Goal: Task Accomplishment & Management: Complete application form

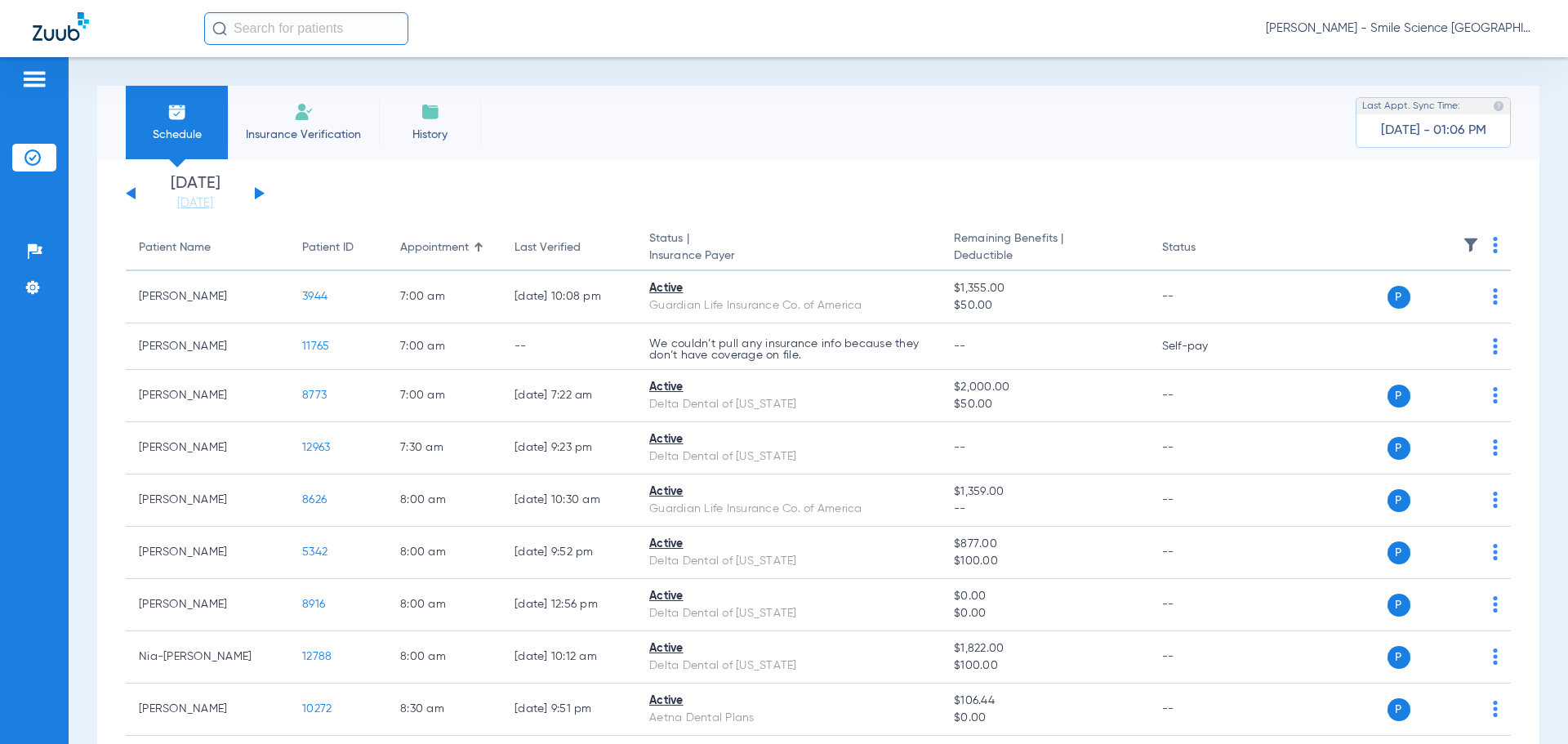
click at [314, 127] on span "Insurance Verification" at bounding box center [303, 134] width 126 height 16
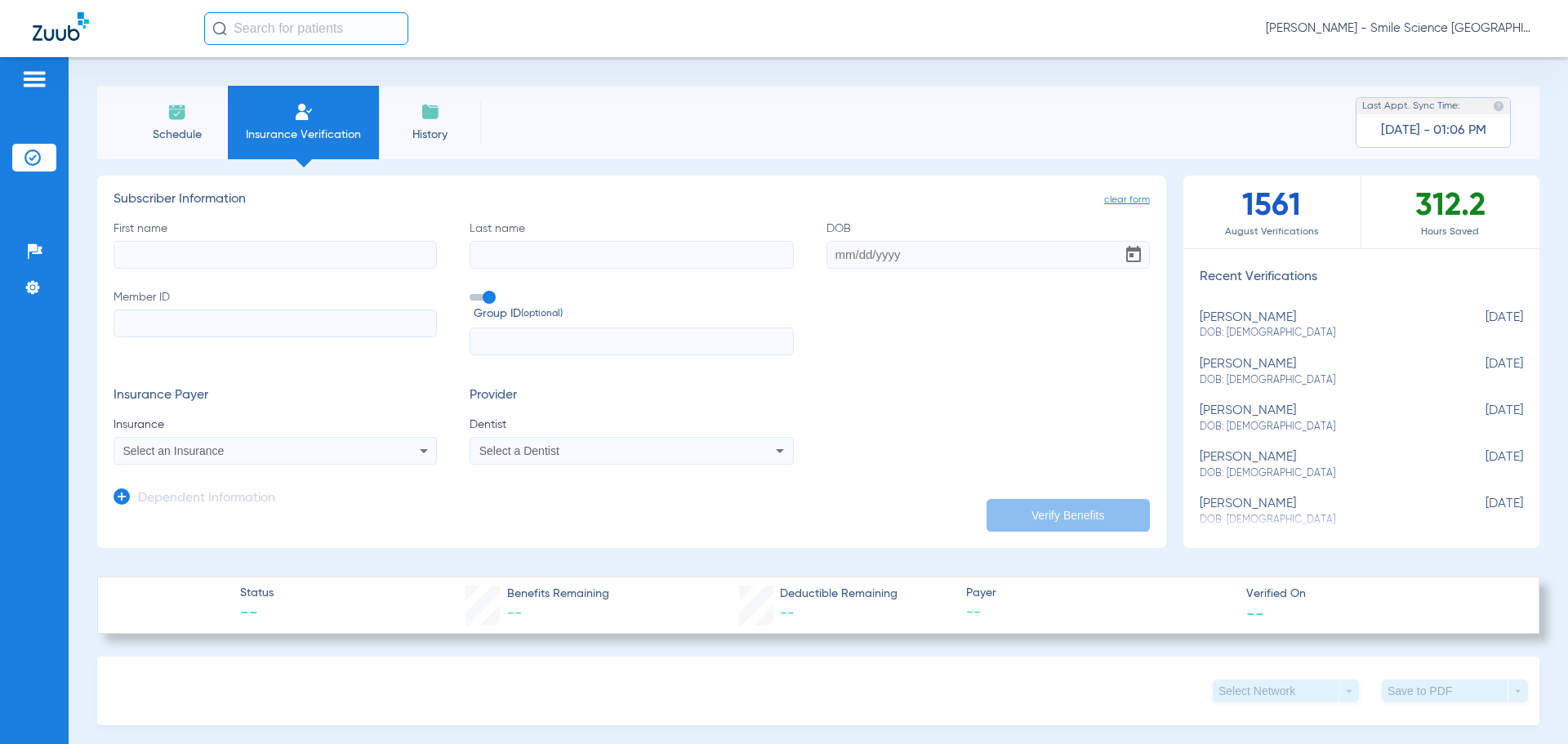
click at [238, 270] on div "First name Last name DOB Member ID Group ID (optional)" at bounding box center [631, 288] width 1036 height 136
click at [202, 250] on input "First name" at bounding box center [275, 254] width 323 height 28
type input "[PERSON_NAME]"
click at [507, 261] on input "Last name" at bounding box center [631, 254] width 323 height 28
type input "[PERSON_NAME]"
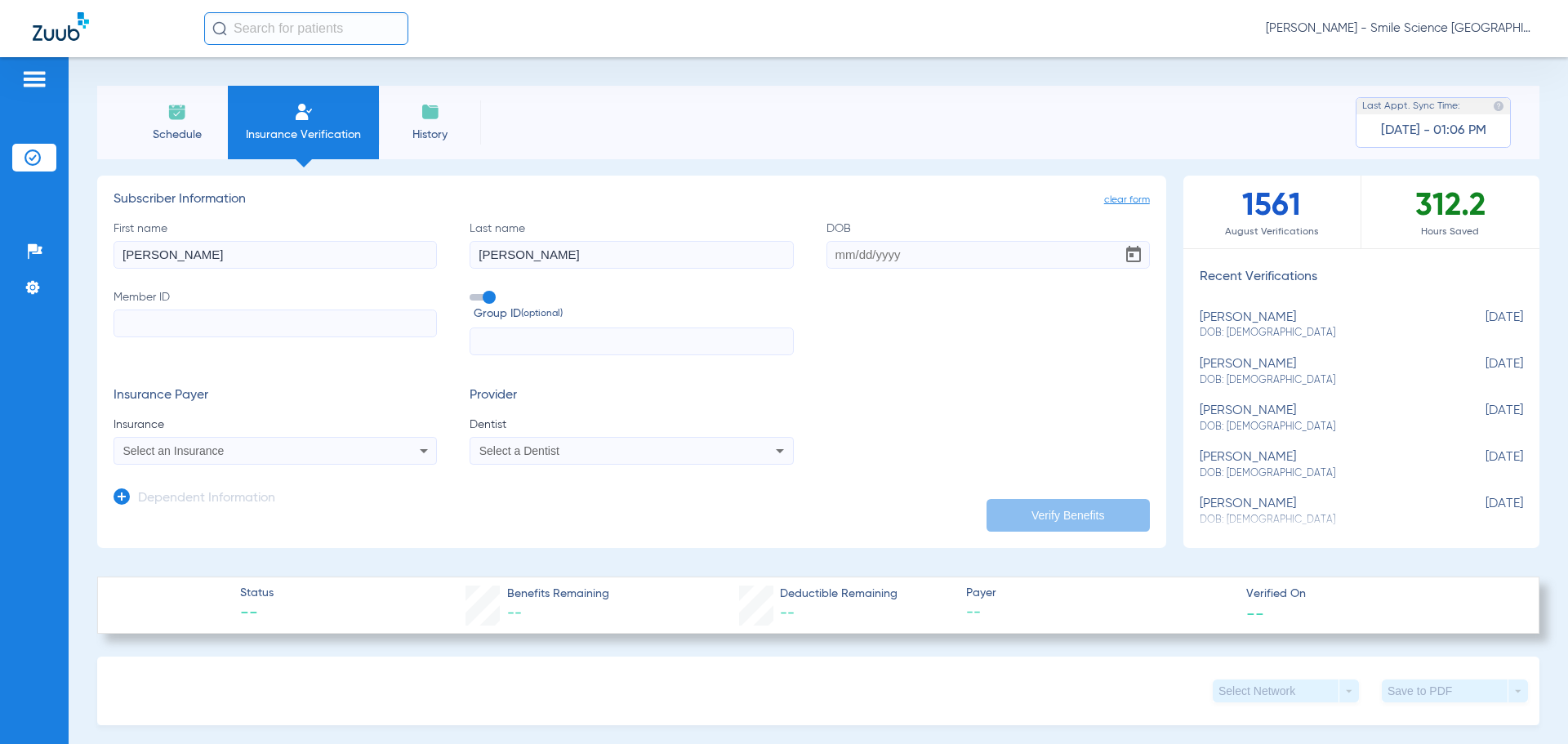
click at [862, 257] on input "DOB" at bounding box center [988, 254] width 323 height 28
drag, startPoint x: 909, startPoint y: 258, endPoint x: 844, endPoint y: 269, distance: 65.9
click at [844, 269] on div "First name [PERSON_NAME] Last name [PERSON_NAME] Required [DATE] Member ID Grou…" at bounding box center [631, 288] width 1036 height 136
click at [844, 256] on input "09051977" at bounding box center [988, 254] width 323 height 28
click at [857, 252] on input "09/051977" at bounding box center [988, 254] width 323 height 28
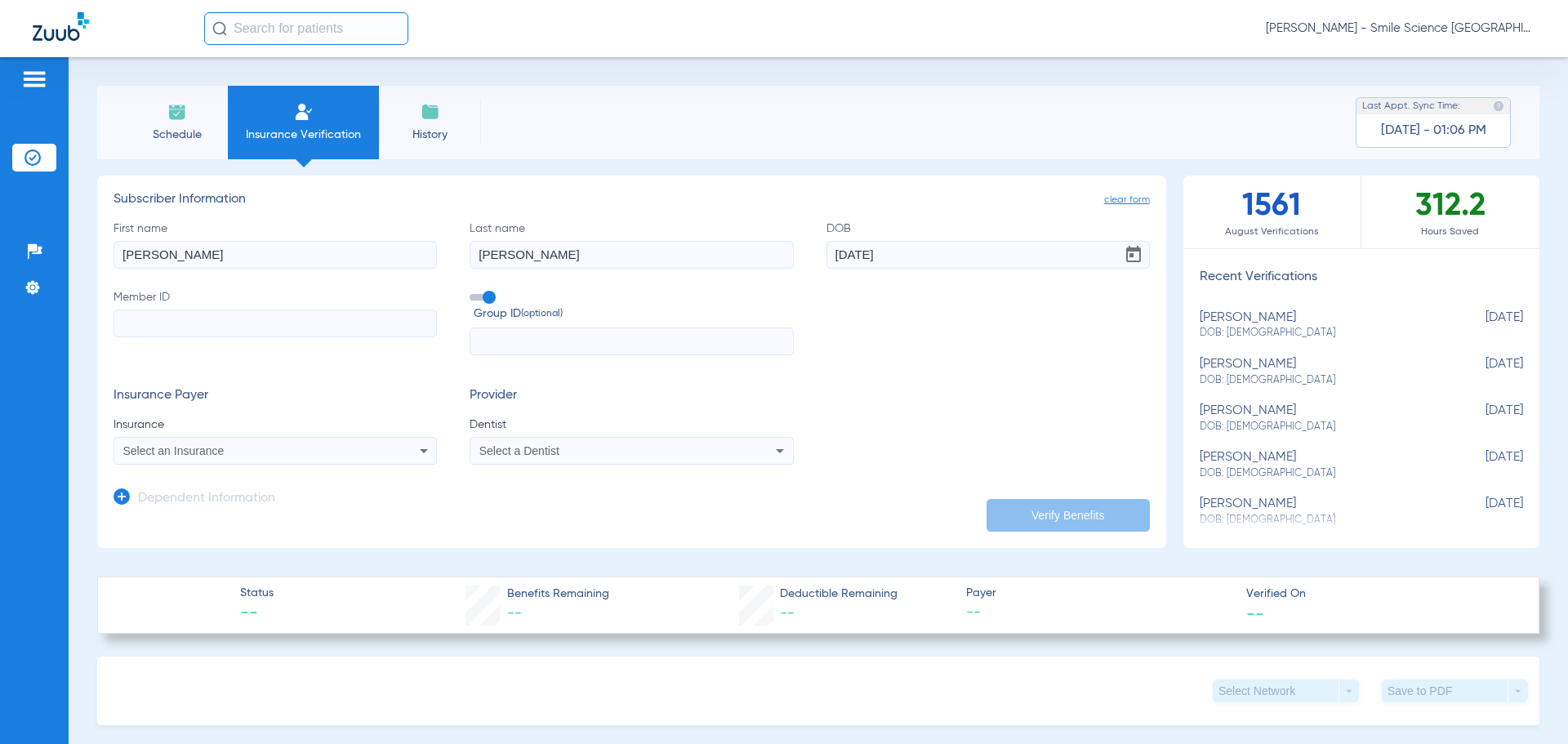
type input "[DATE]"
click at [294, 335] on input "Member ID" at bounding box center [275, 323] width 323 height 28
type input "133984187"
click at [214, 449] on span "Select an Insurance" at bounding box center [174, 450] width 102 height 13
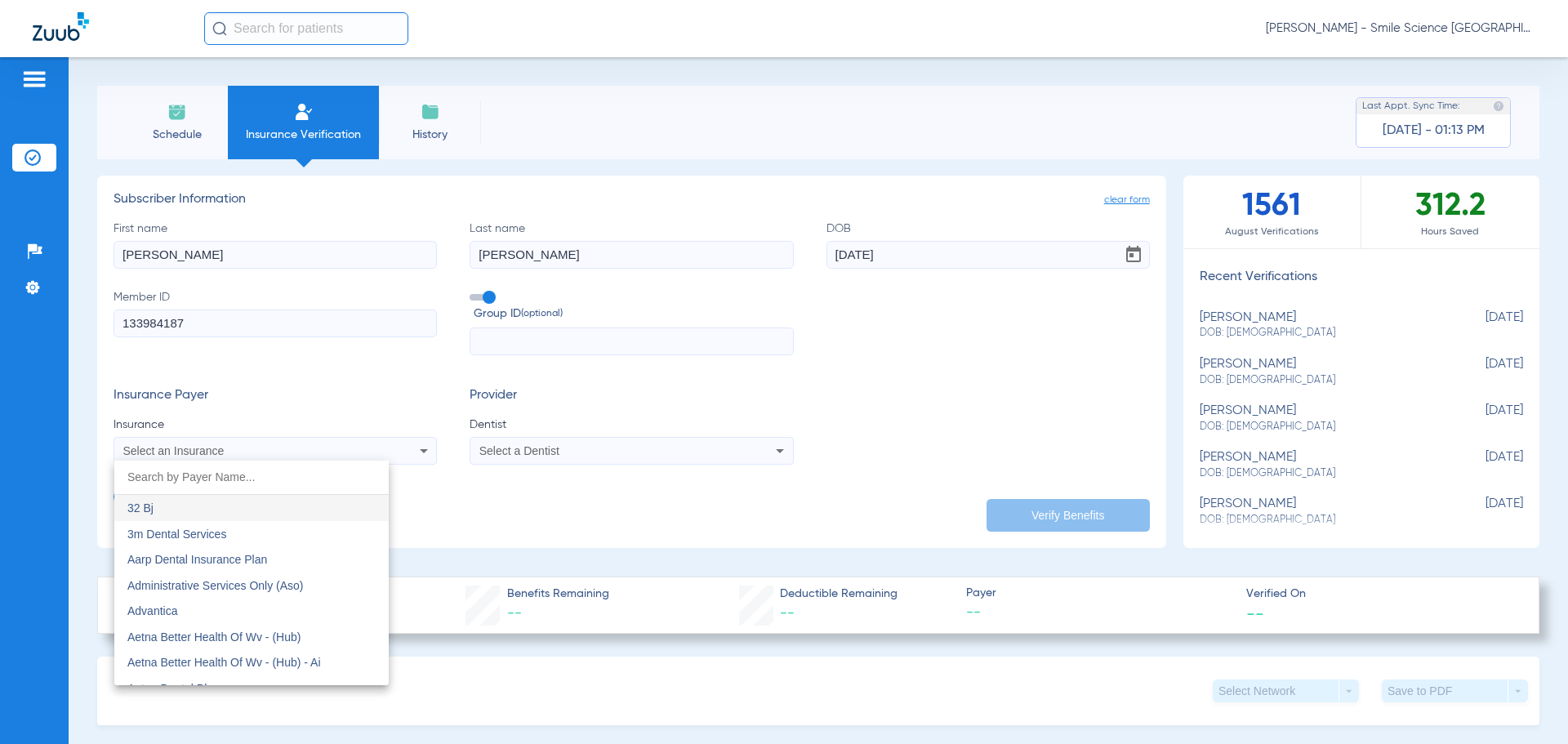
click at [234, 478] on input "dropdown search" at bounding box center [251, 477] width 275 height 33
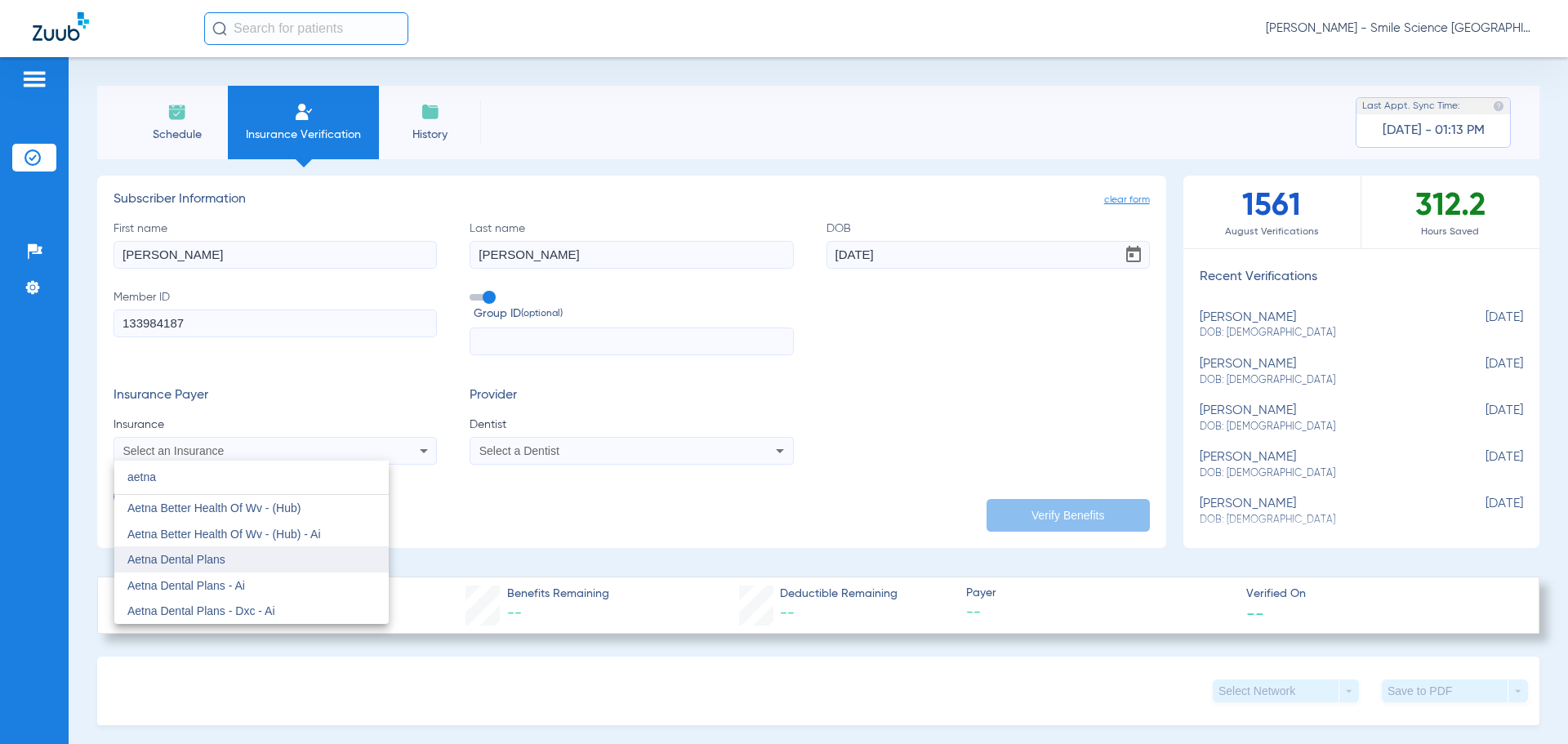
type input "aetna"
click at [229, 552] on mat-option "Aetna Dental Plans" at bounding box center [251, 559] width 275 height 26
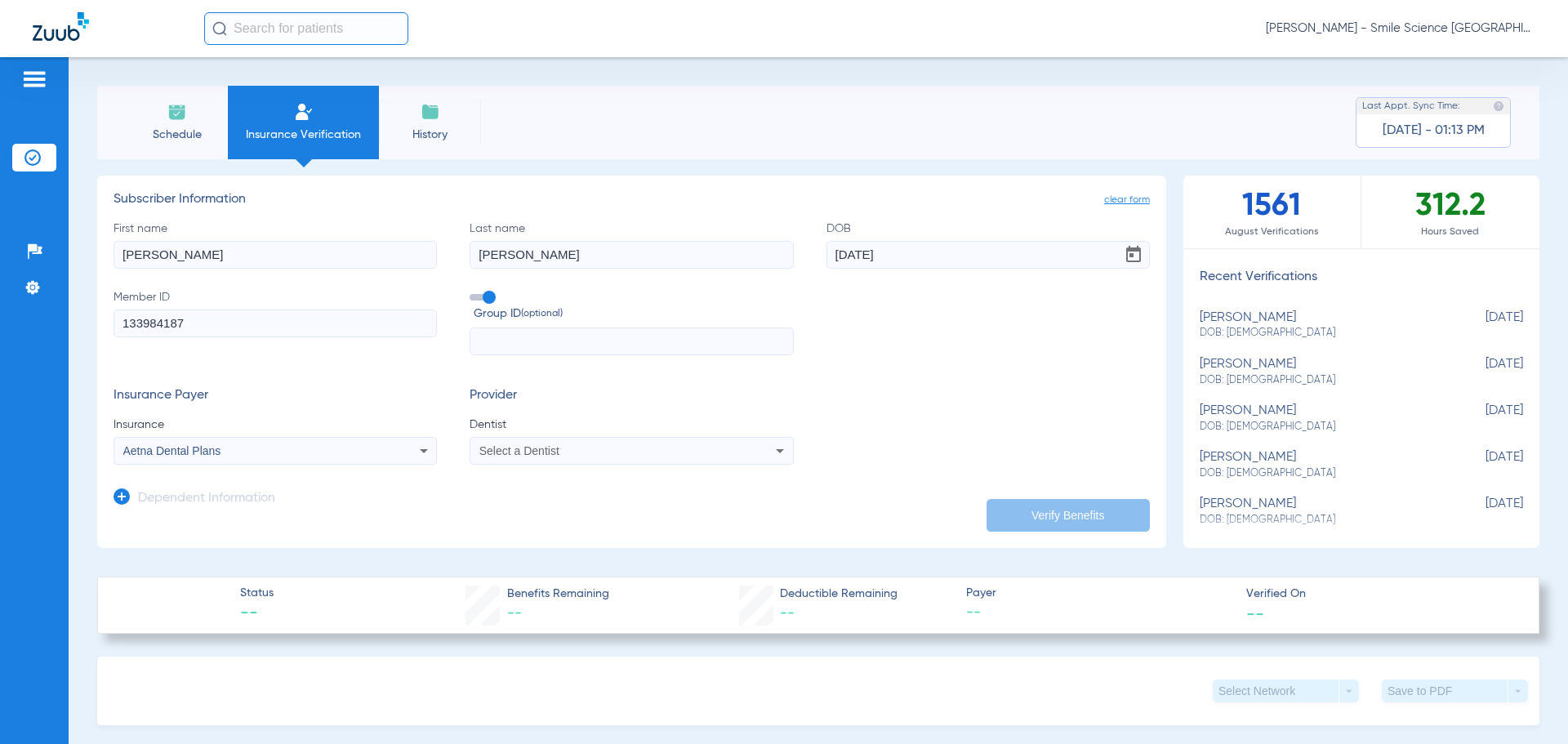
click at [481, 435] on app-form-autocomplete "Dentist Select a Dentist" at bounding box center [631, 440] width 323 height 48
click at [488, 448] on span "Select a Dentist" at bounding box center [519, 450] width 80 height 13
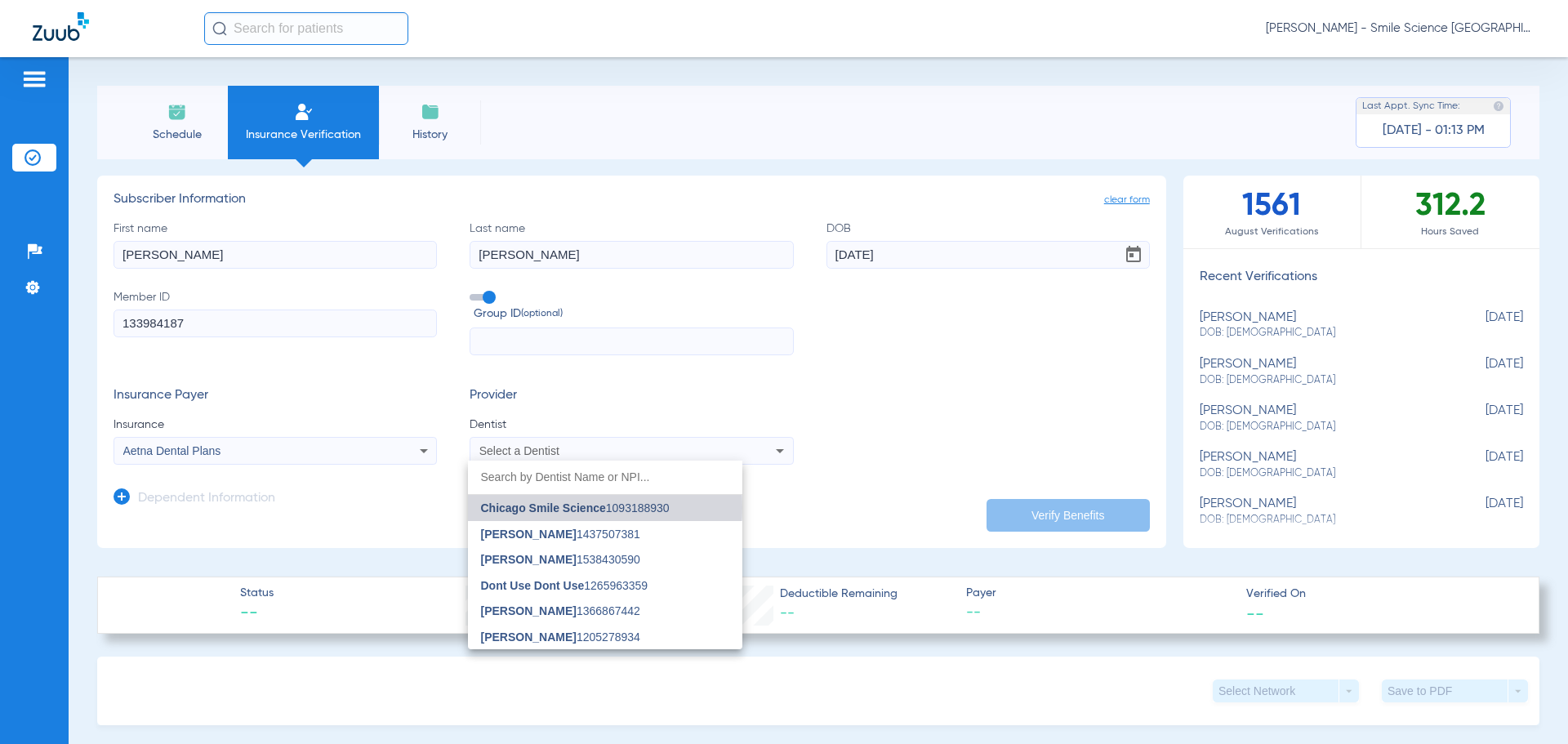
click at [548, 507] on span "Chicago Smile Science" at bounding box center [543, 508] width 124 height 13
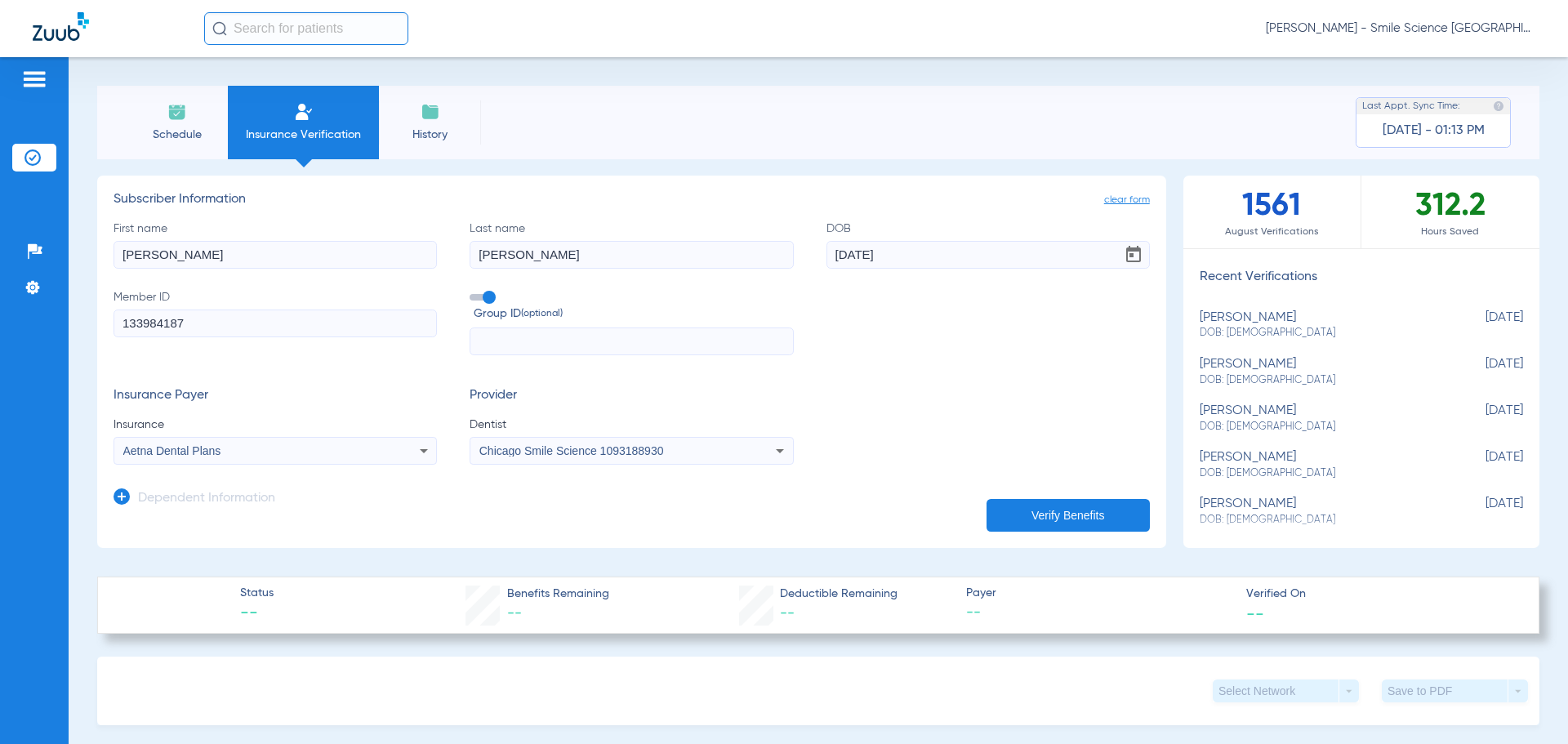
click at [970, 519] on app-manual-verification-form "clear form Subscriber Information First name [PERSON_NAME] Last name [PERSON_NA…" at bounding box center [631, 362] width 1069 height 372
click at [1029, 515] on button "Verify Benefits" at bounding box center [1068, 515] width 163 height 32
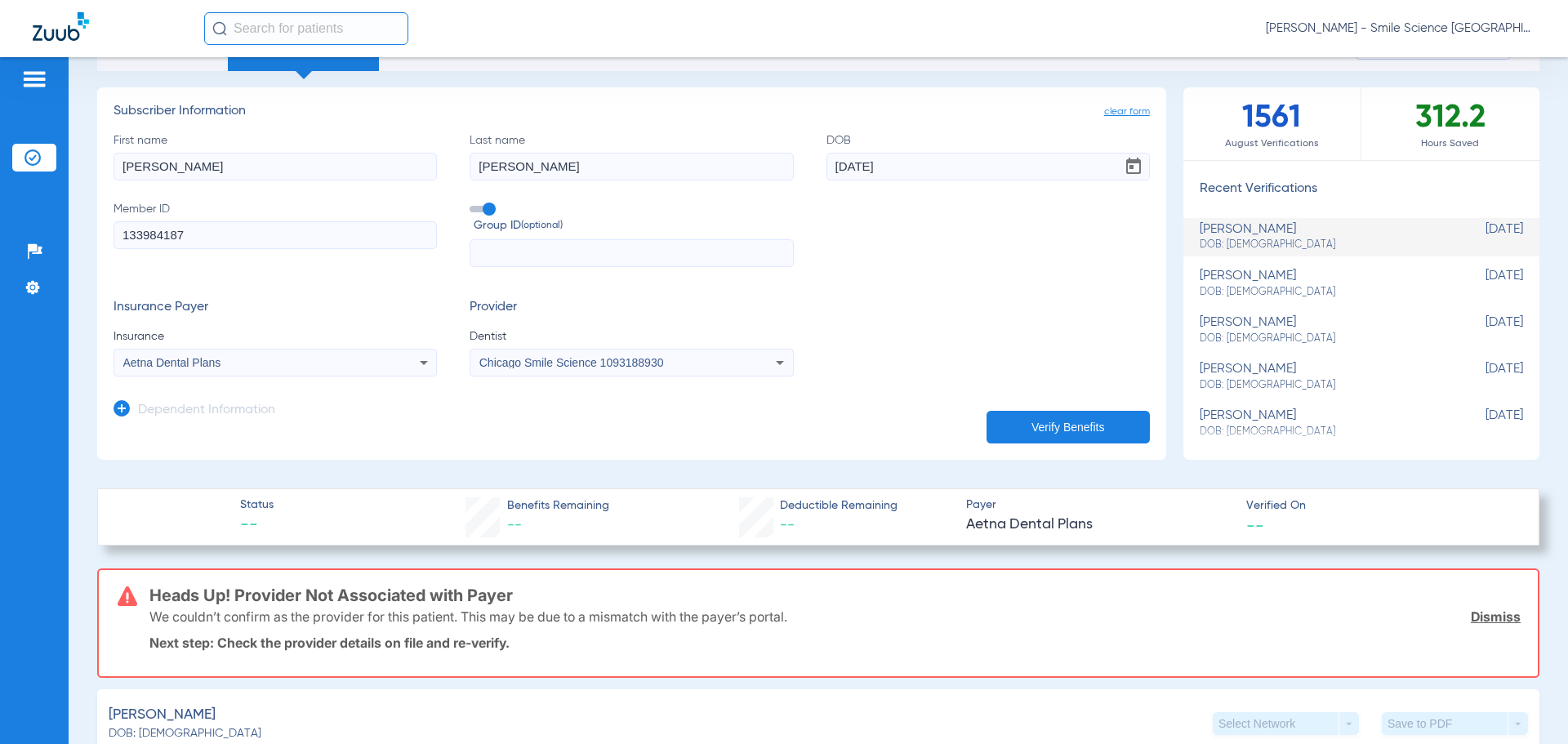
scroll to position [163, 0]
